Goal: Task Accomplishment & Management: Use online tool/utility

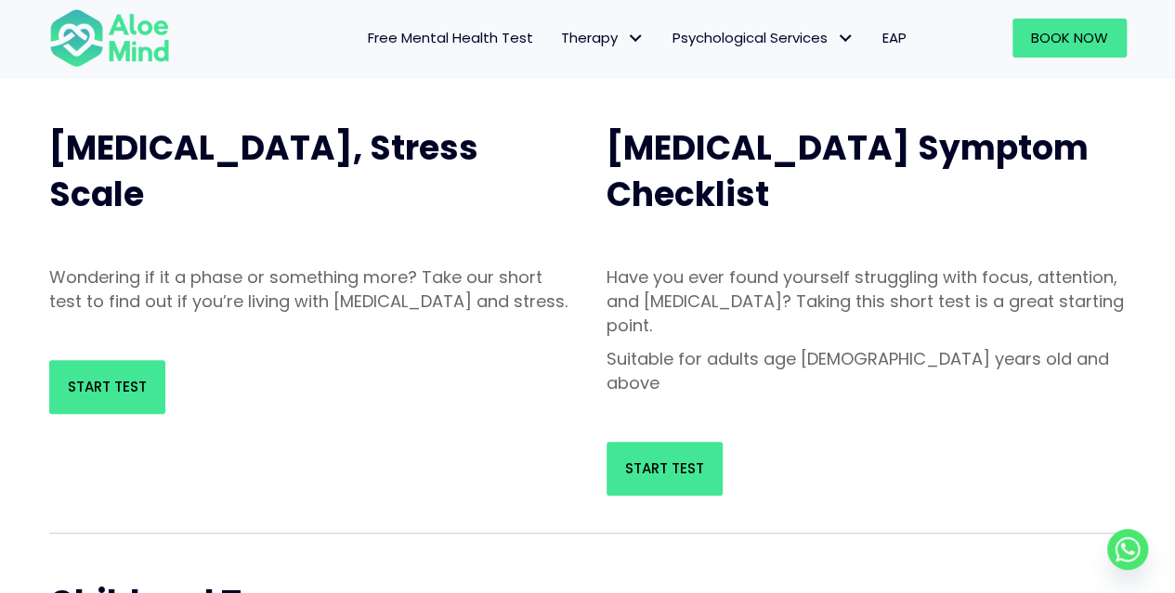
scroll to position [184, 0]
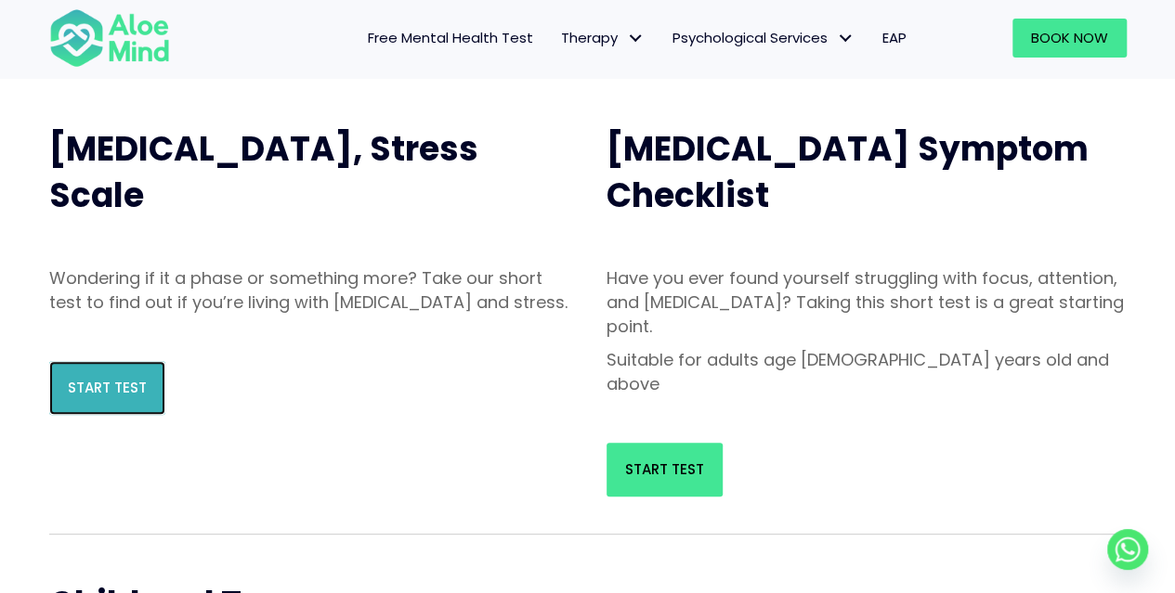
click at [105, 397] on span "Start Test" at bounding box center [107, 388] width 79 height 20
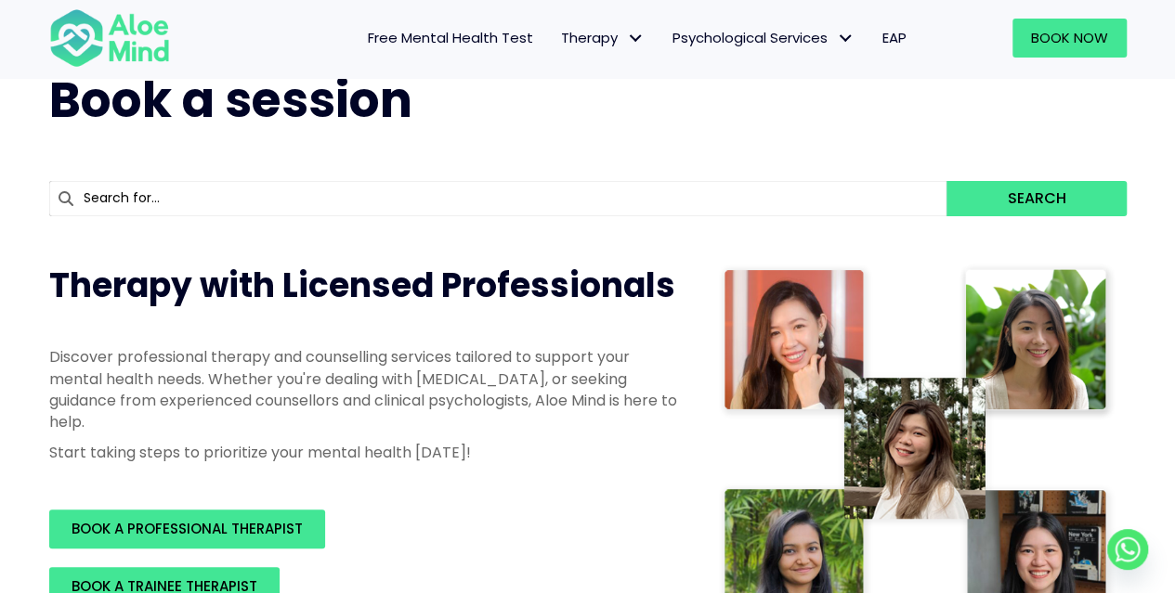
scroll to position [70, 0]
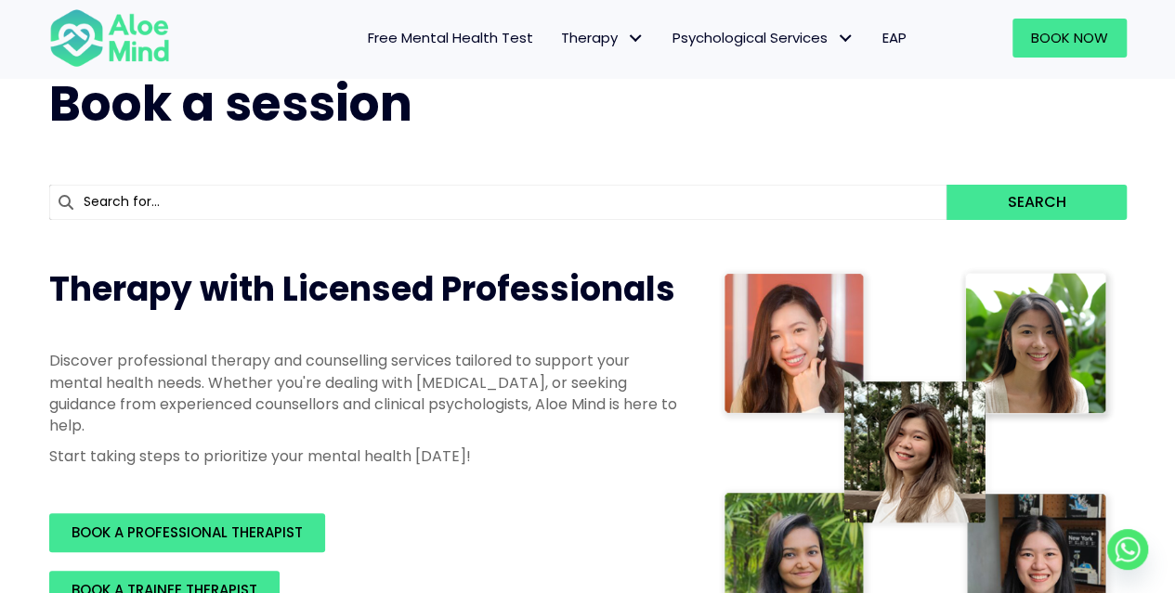
click at [433, 60] on div "Free Mental Health Test Therapy Individual therapy Teen Therapy Child Therapy C…" at bounding box center [557, 38] width 726 height 80
click at [409, 36] on span "Free Mental Health Test" at bounding box center [450, 38] width 165 height 20
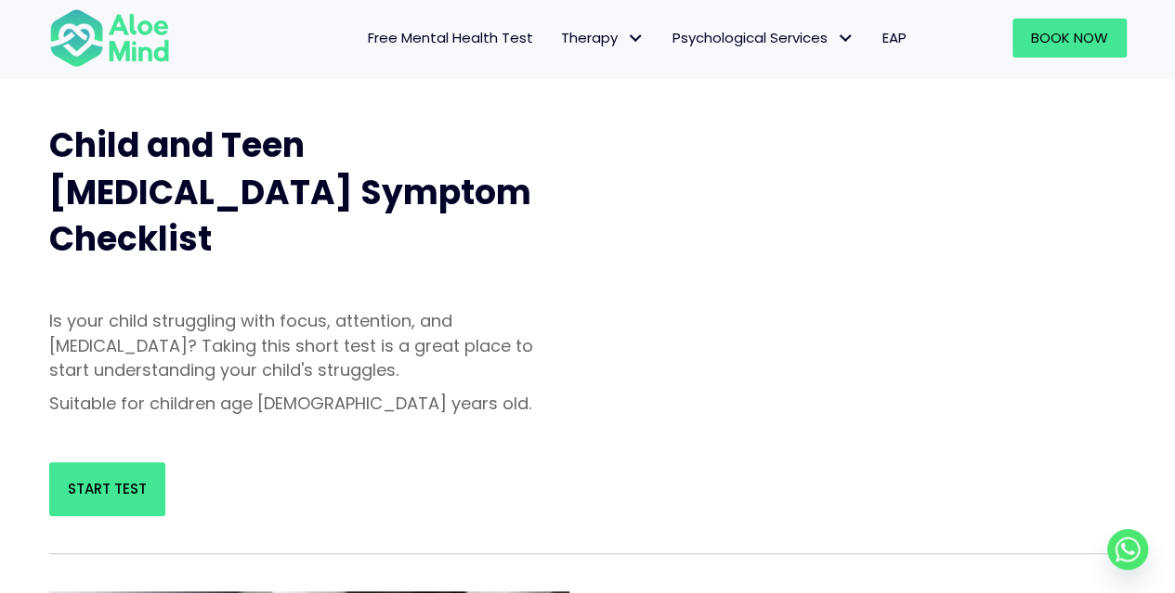
scroll to position [644, 0]
